Goal: Find contact information: Find contact information

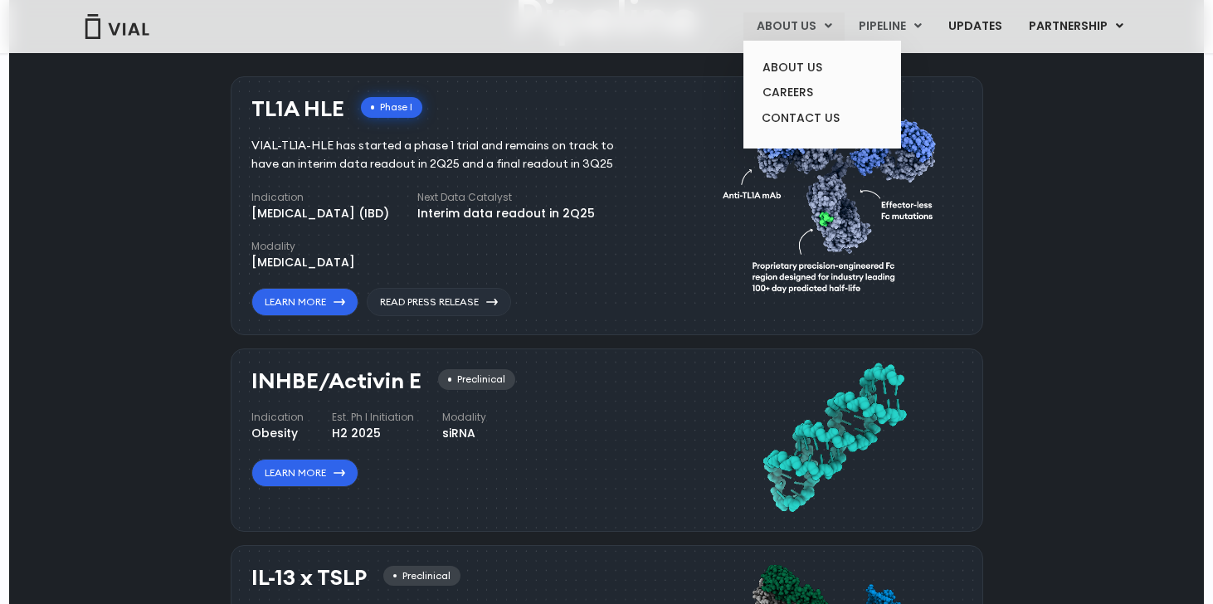
scroll to position [928, 0]
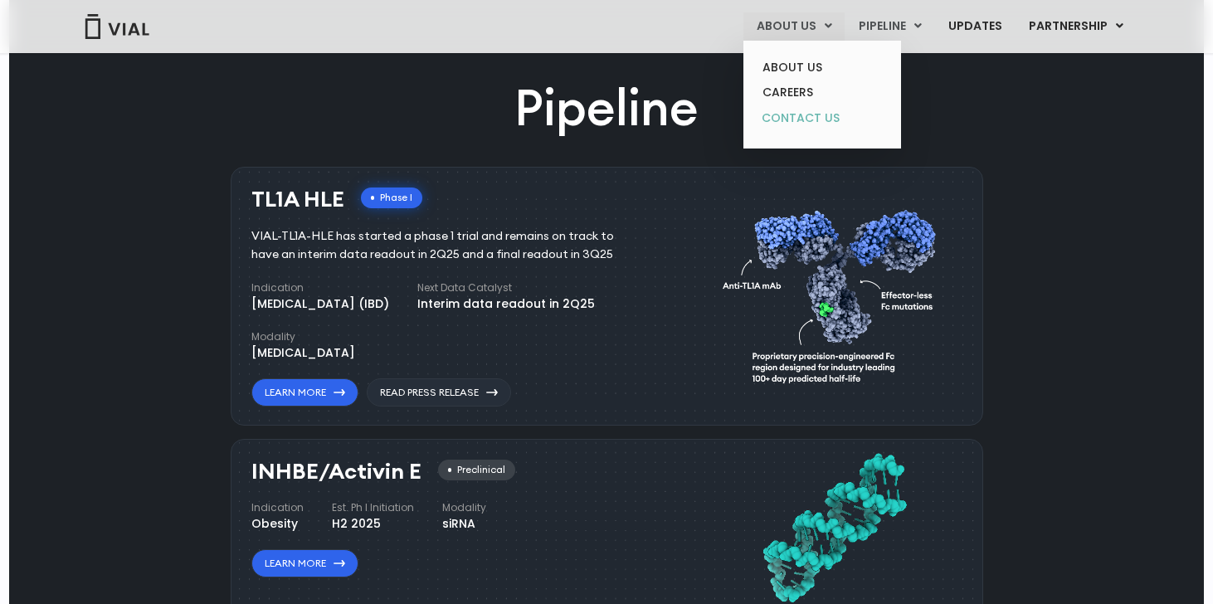
click at [796, 122] on link "CONTACT US" at bounding box center [821, 118] width 145 height 27
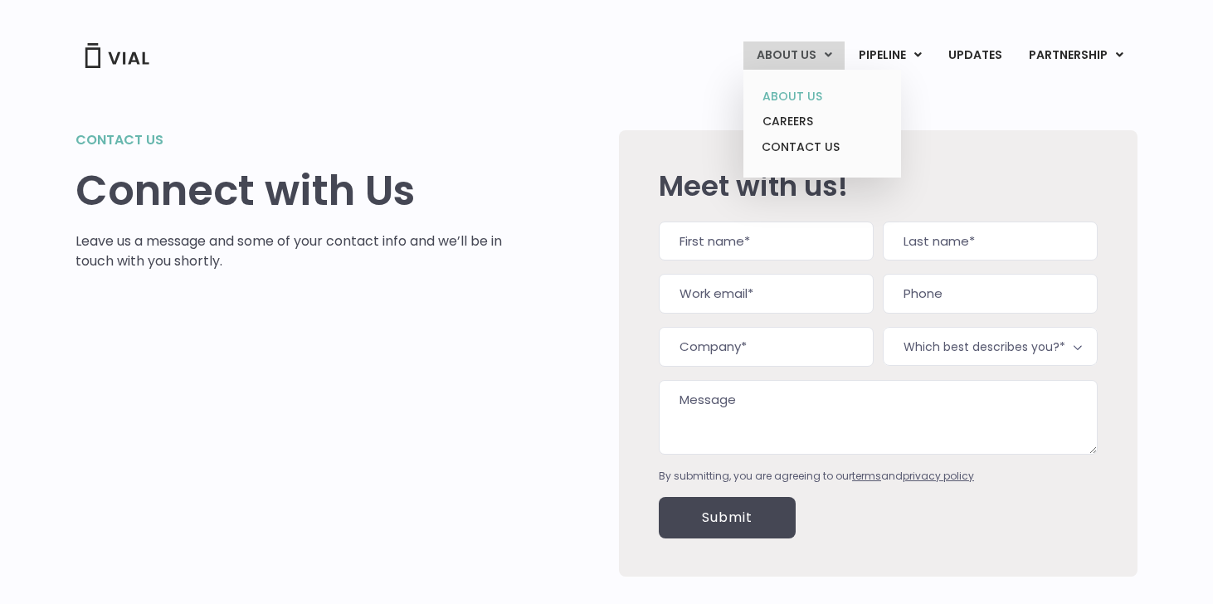
click at [796, 94] on link "ABOUT US" at bounding box center [821, 97] width 145 height 26
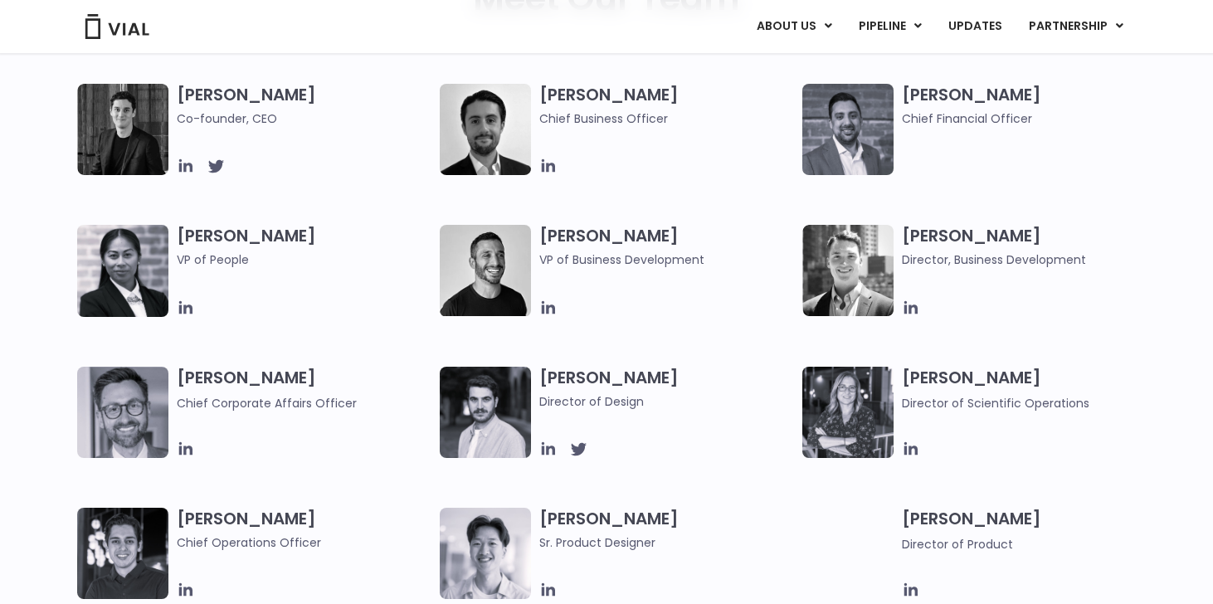
scroll to position [902, 0]
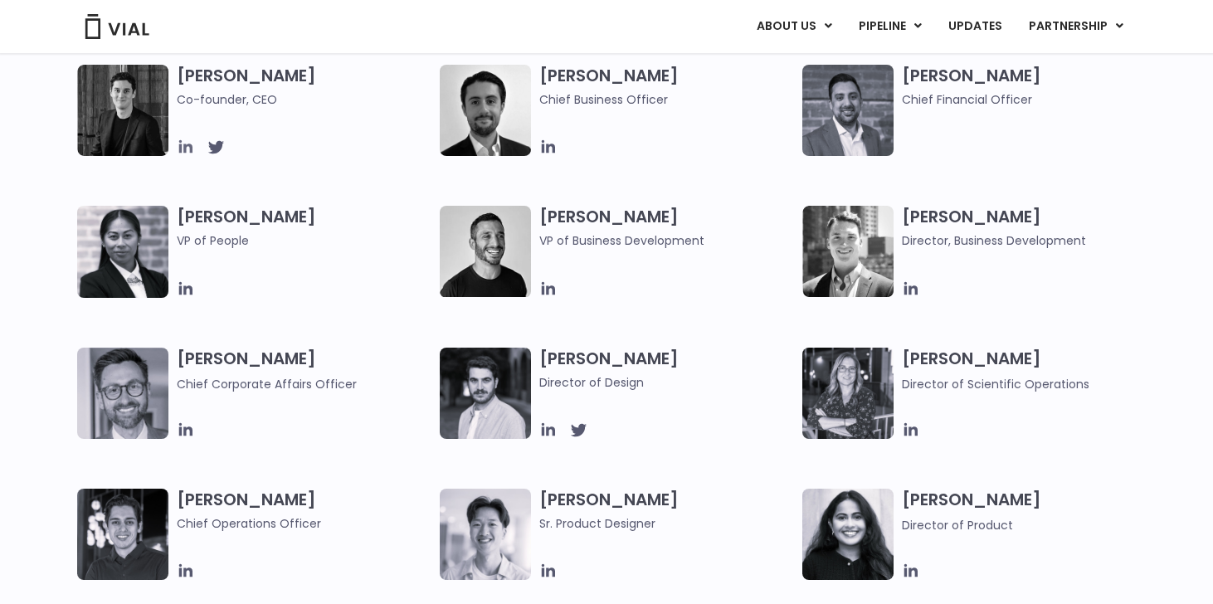
click at [177, 149] on icon at bounding box center [186, 147] width 18 height 18
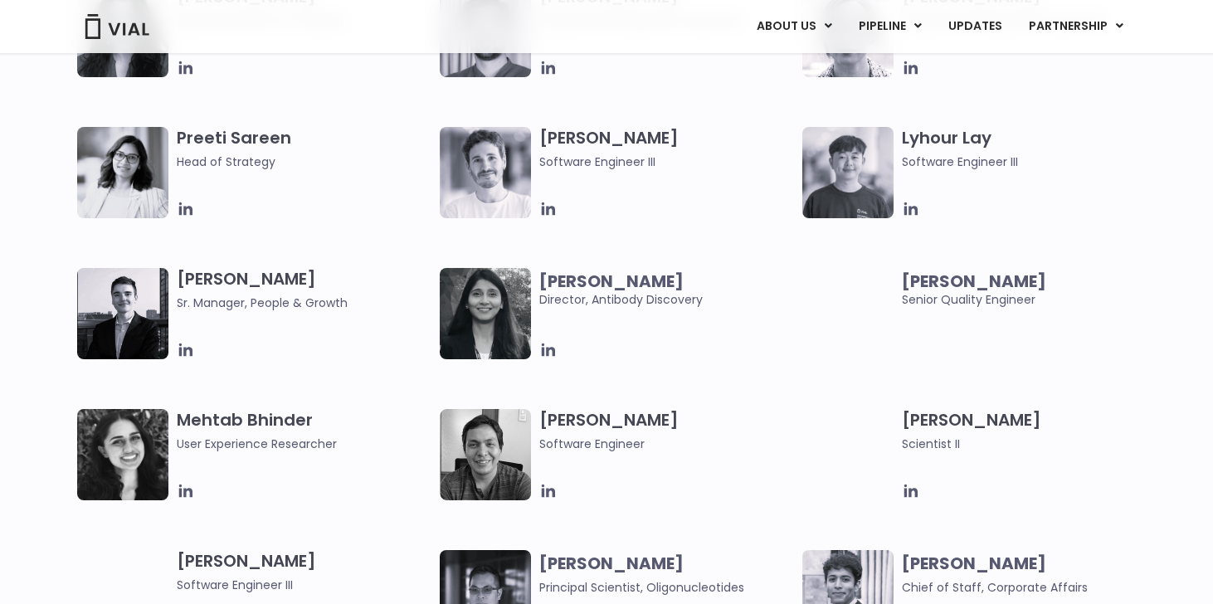
scroll to position [3096, 0]
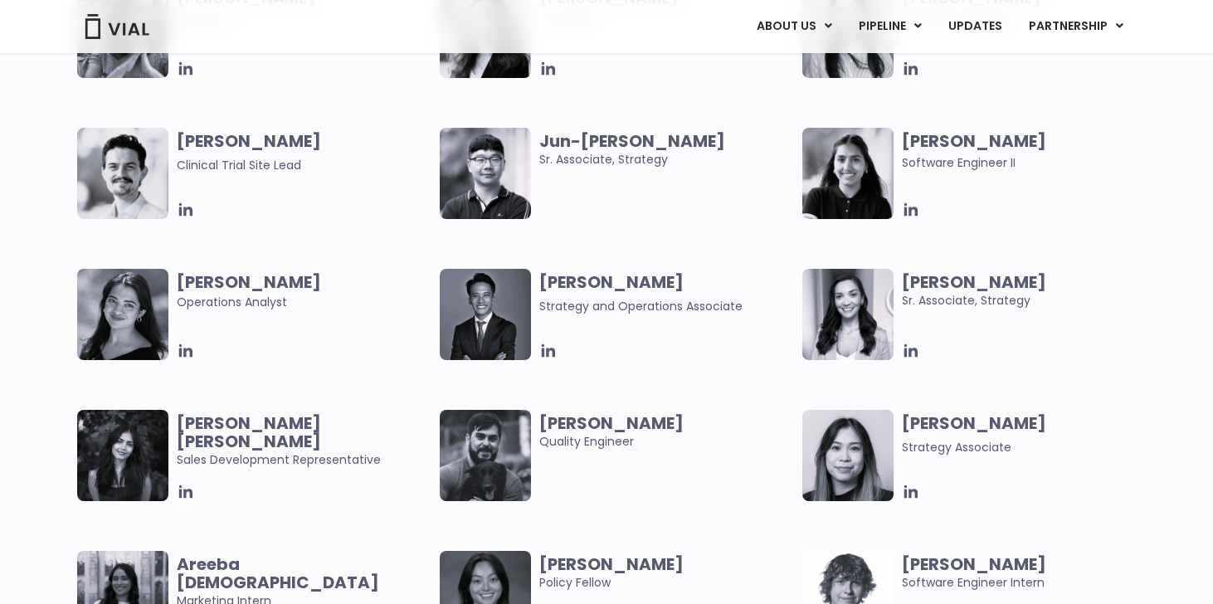
click at [981, 229] on div "[PERSON_NAME] User Experience Researcher [PERSON_NAME] Software Engineer [PERSO…" at bounding box center [621, 128] width 1088 height 846
